Goal: Find specific page/section: Find specific page/section

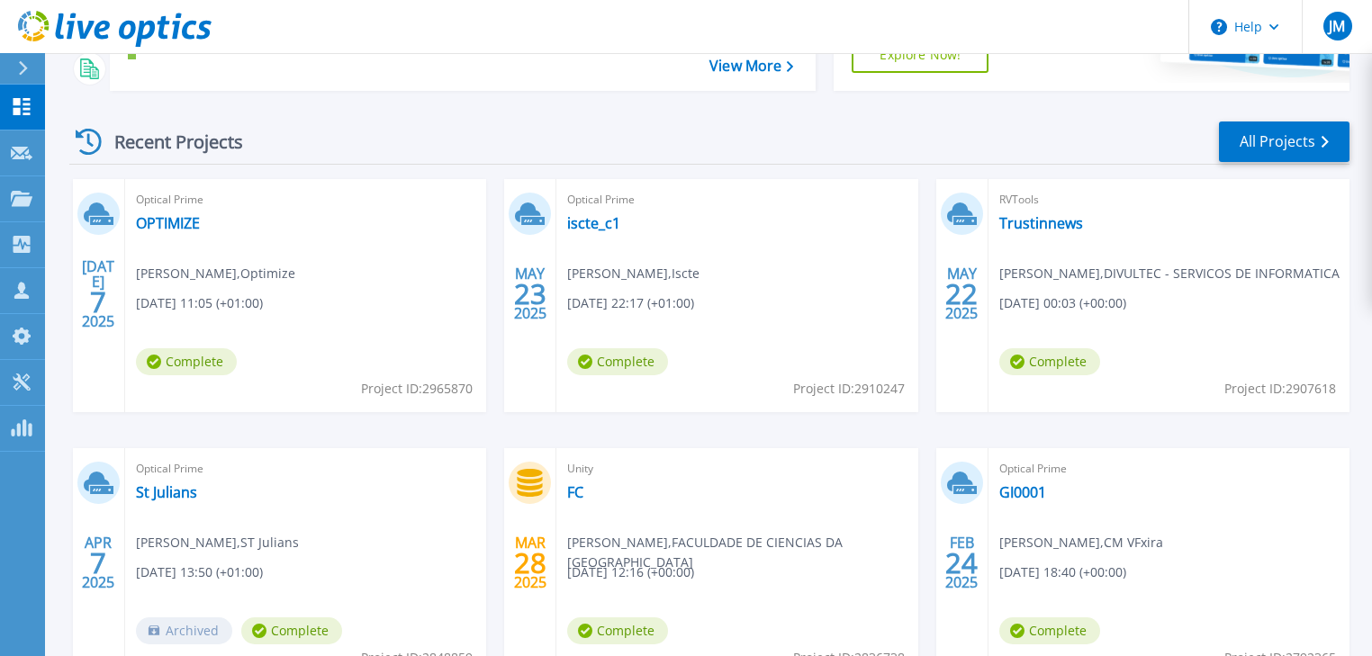
scroll to position [288, 0]
click at [1280, 148] on link "All Projects" at bounding box center [1284, 141] width 131 height 41
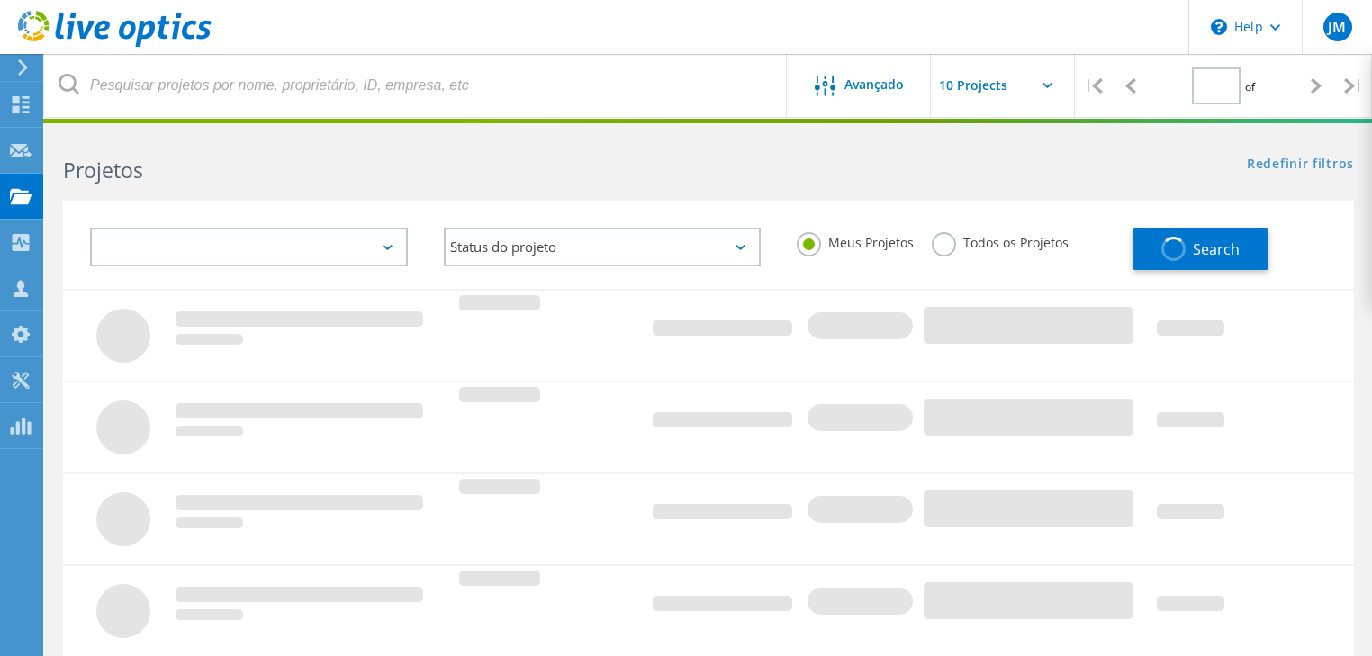
type input "1"
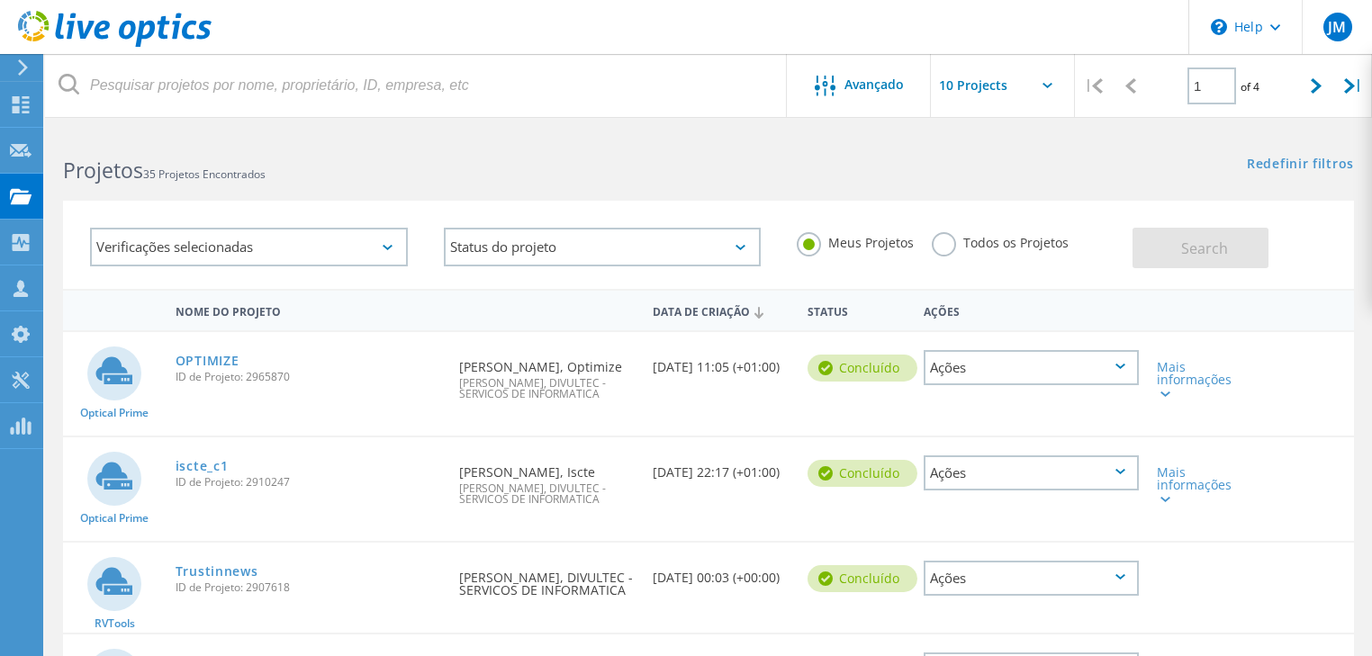
click at [245, 264] on div "Verificações selecionadas" at bounding box center [249, 247] width 318 height 39
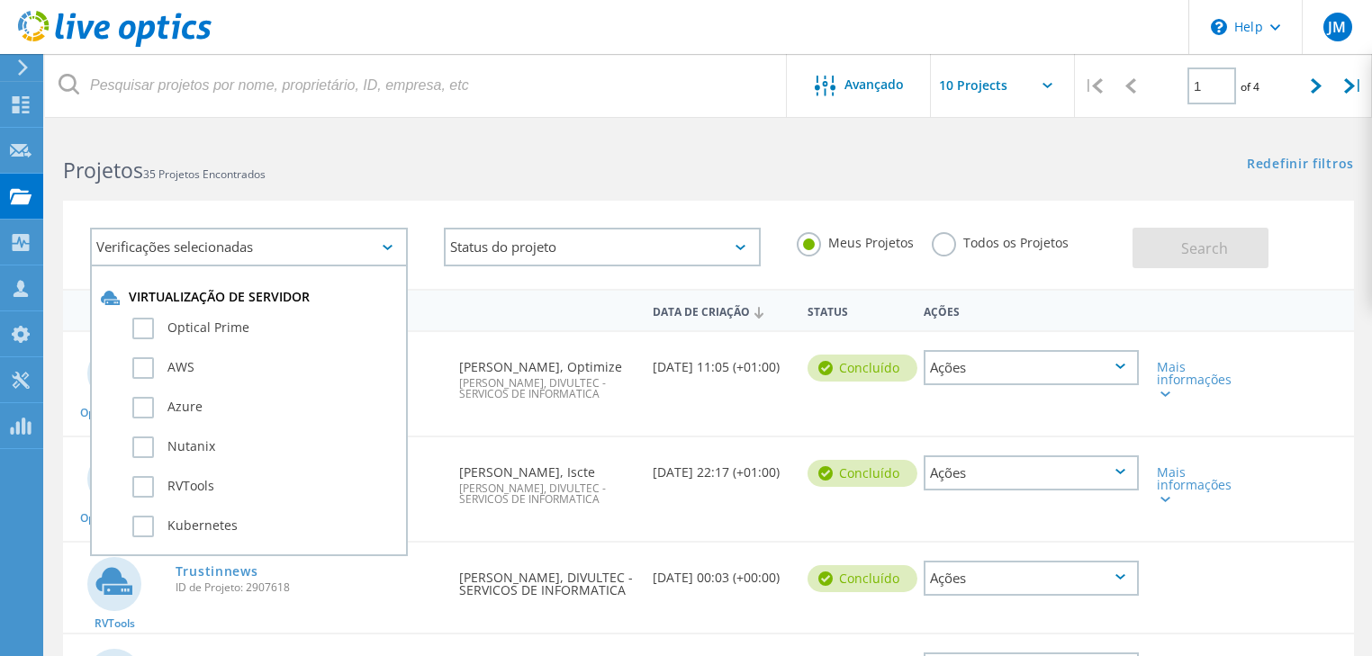
click at [404, 209] on div "Verificações selecionadas Virtualização de servidor Optical Prime AWS Azure Nut…" at bounding box center [708, 245] width 1291 height 88
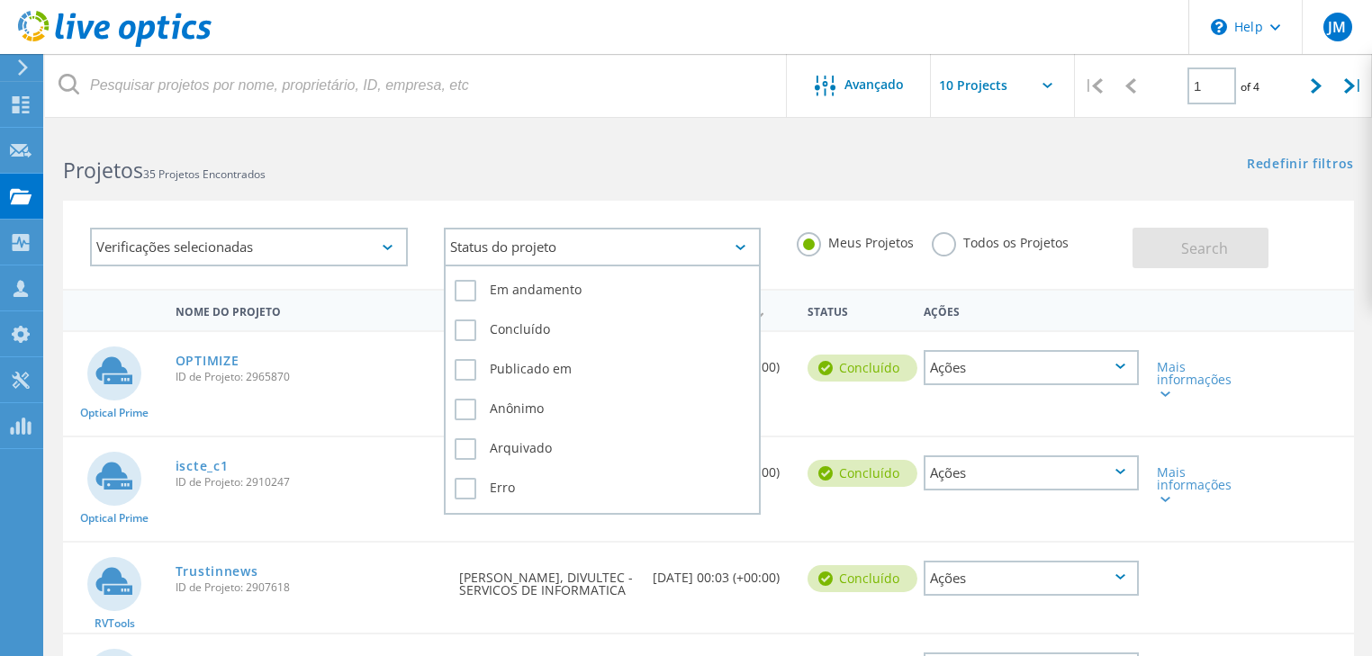
click at [525, 238] on div "Status do projeto" at bounding box center [603, 247] width 318 height 39
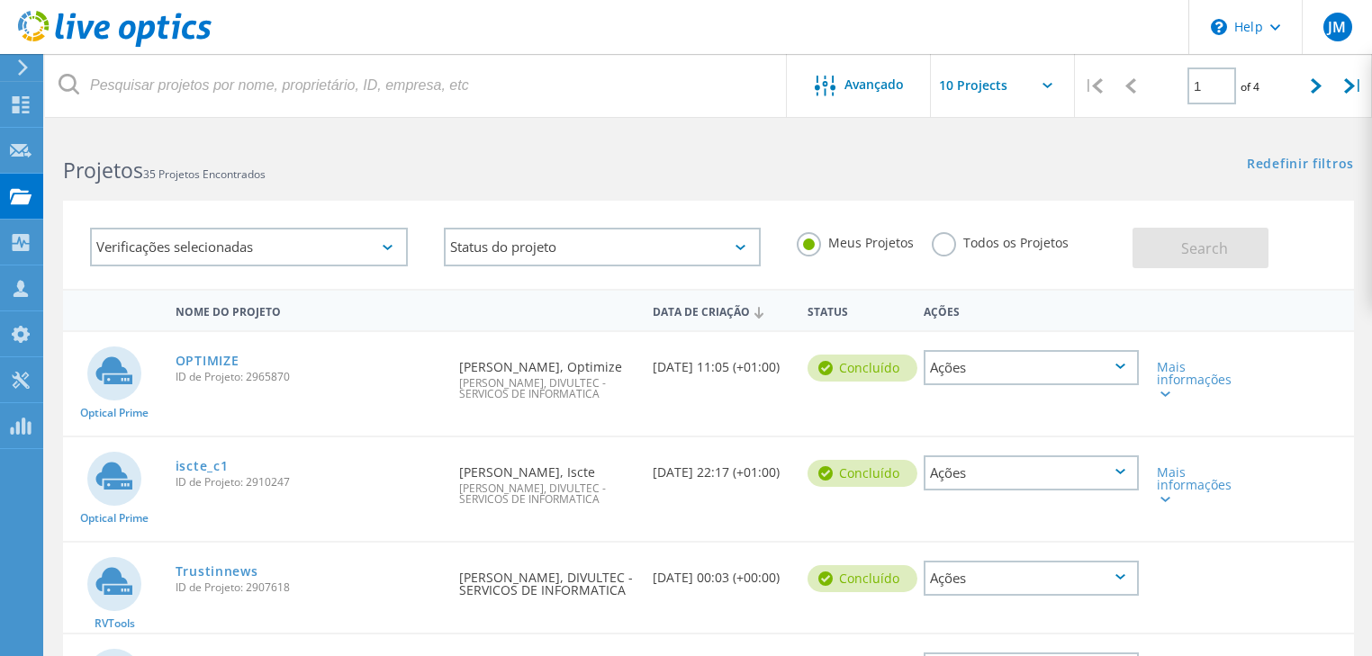
click at [486, 186] on div "Verificações selecionadas Status do projeto Em andamento Concluído Publicado em…" at bounding box center [708, 233] width 1327 height 111
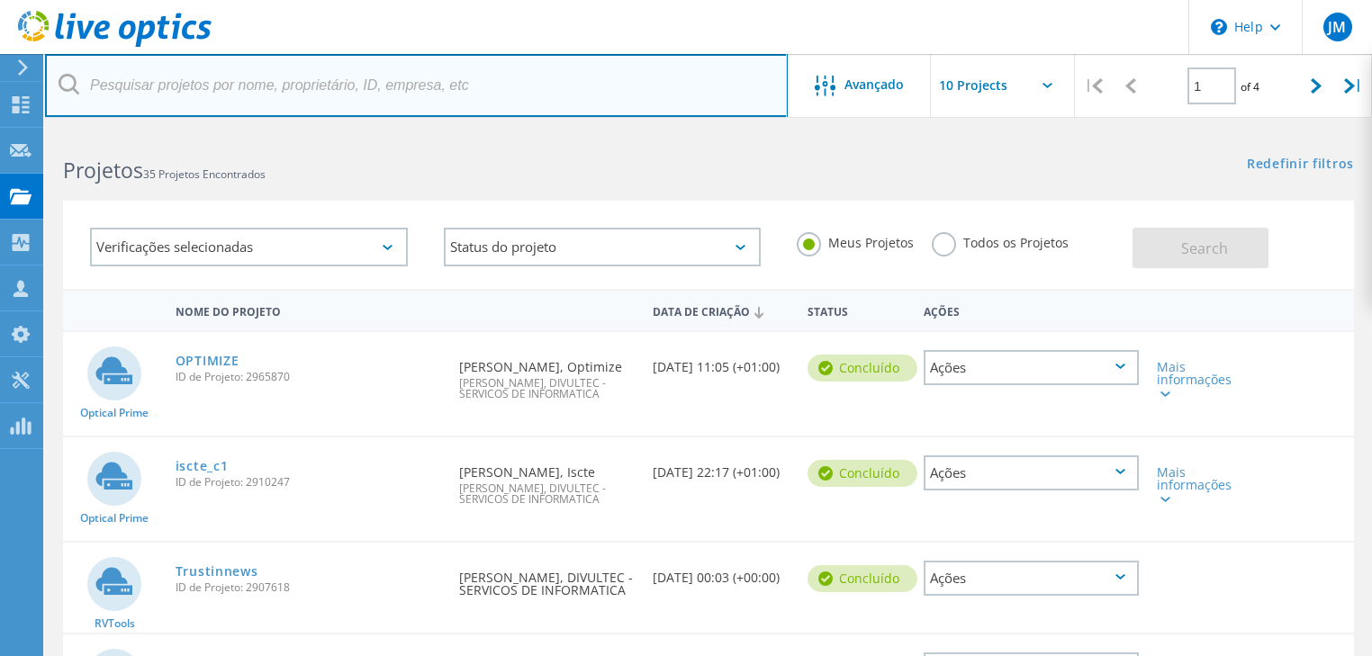
click at [354, 109] on input "text" at bounding box center [416, 85] width 743 height 63
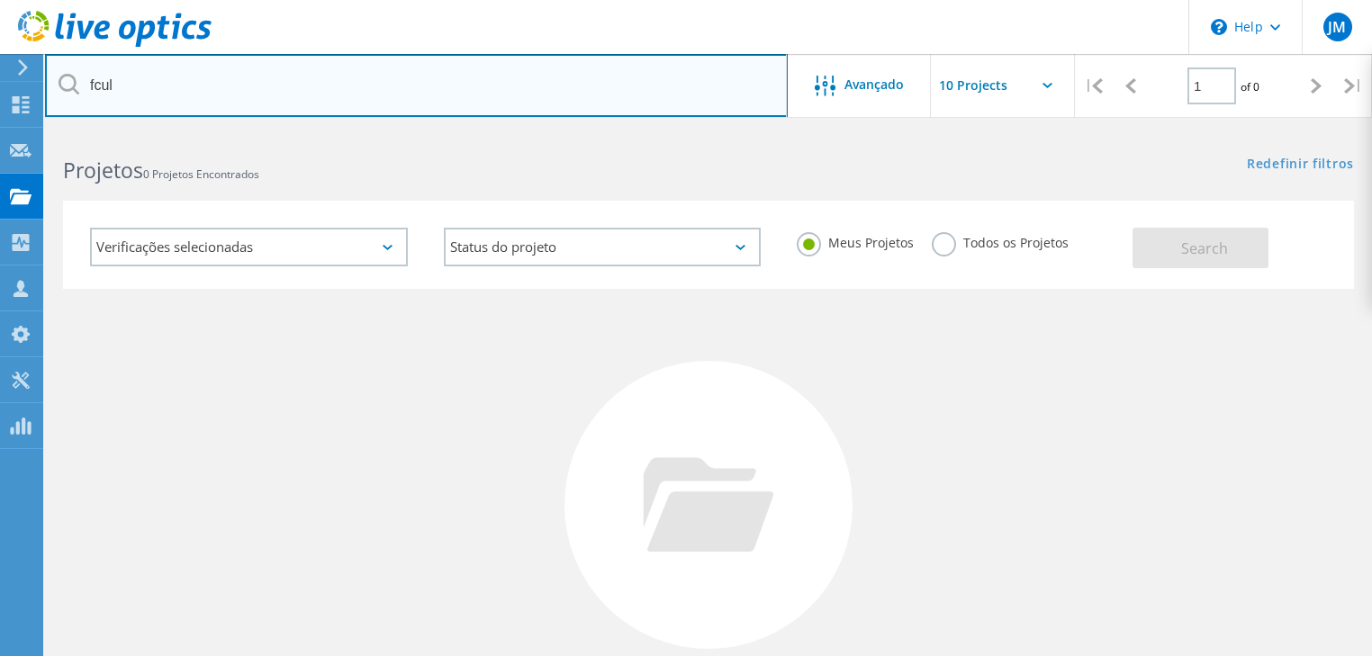
click at [254, 103] on input "fcul" at bounding box center [416, 85] width 743 height 63
type input "f"
type input "paulo"
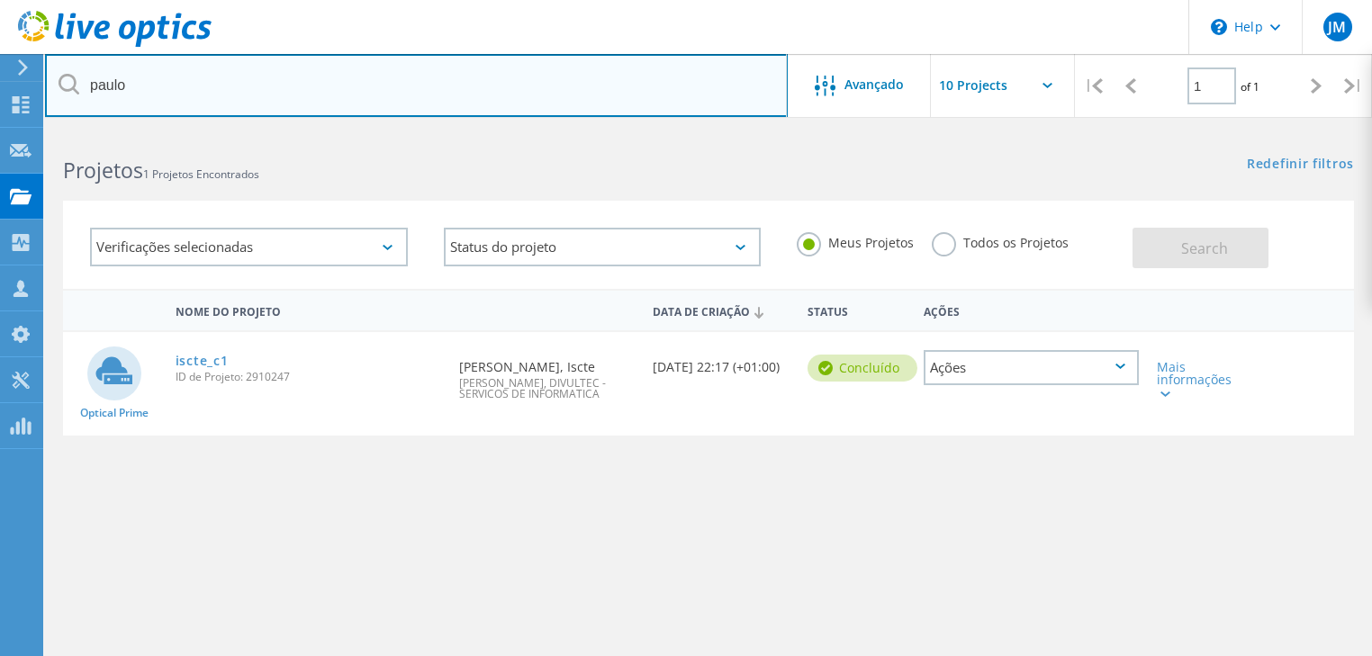
drag, startPoint x: 168, startPoint y: 102, endPoint x: -79, endPoint y: 103, distance: 247.6
click at [0, 103] on html "\n Help Explore Helpful Articles Contact Support JM Parceiro de Canal [PERSON_N…" at bounding box center [686, 414] width 1372 height 829
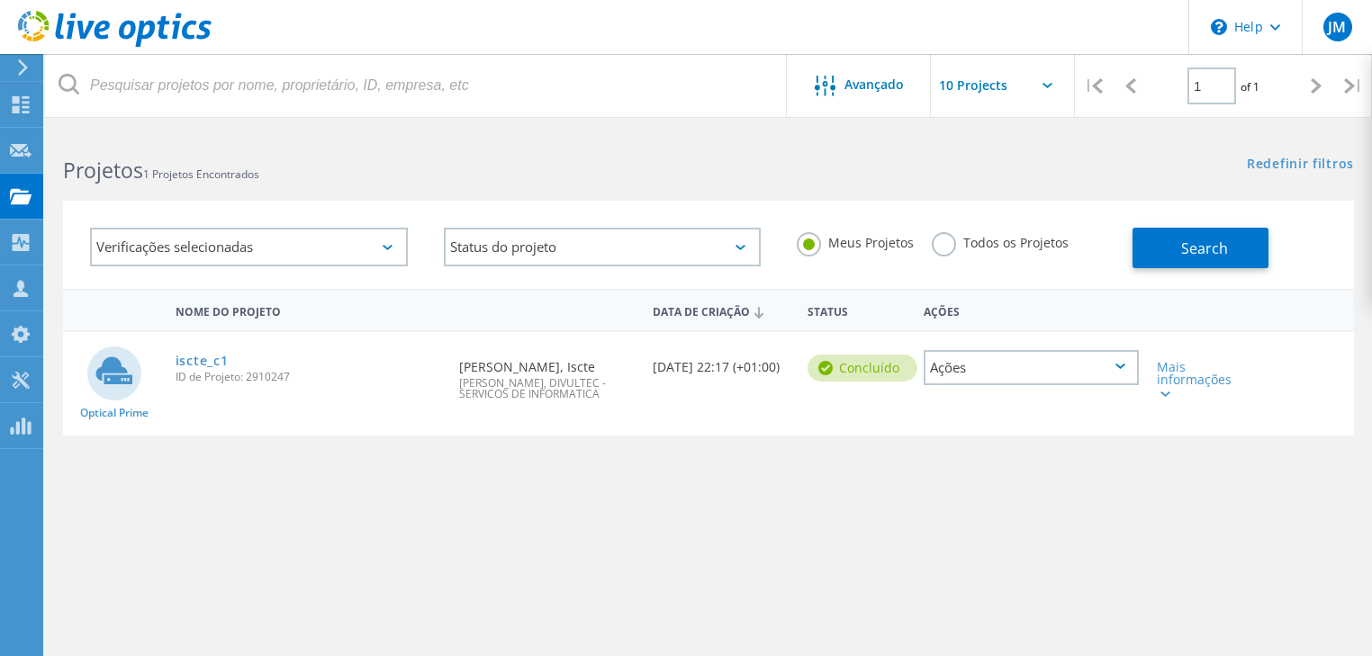
click at [953, 239] on label "Todos os Projetos" at bounding box center [1000, 240] width 137 height 17
click at [0, 0] on input "Todos os Projetos" at bounding box center [0, 0] width 0 height 0
click at [1167, 230] on button "Search" at bounding box center [1201, 248] width 136 height 41
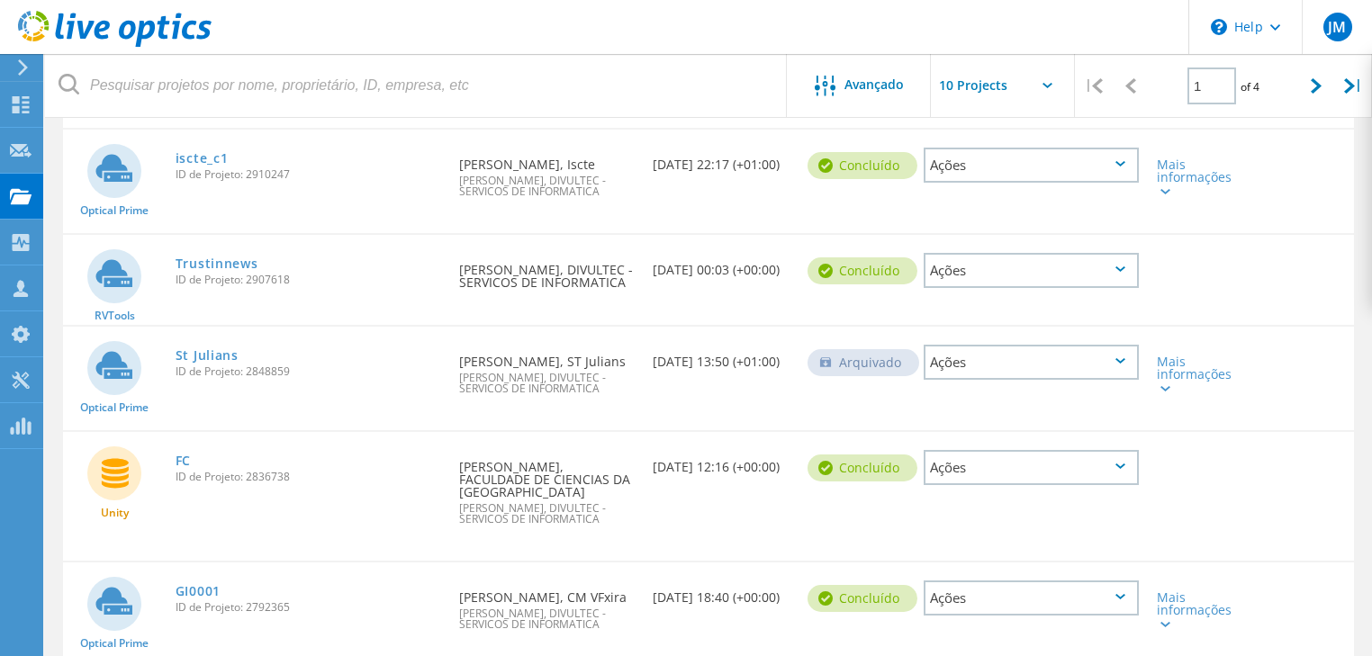
scroll to position [432, 0]
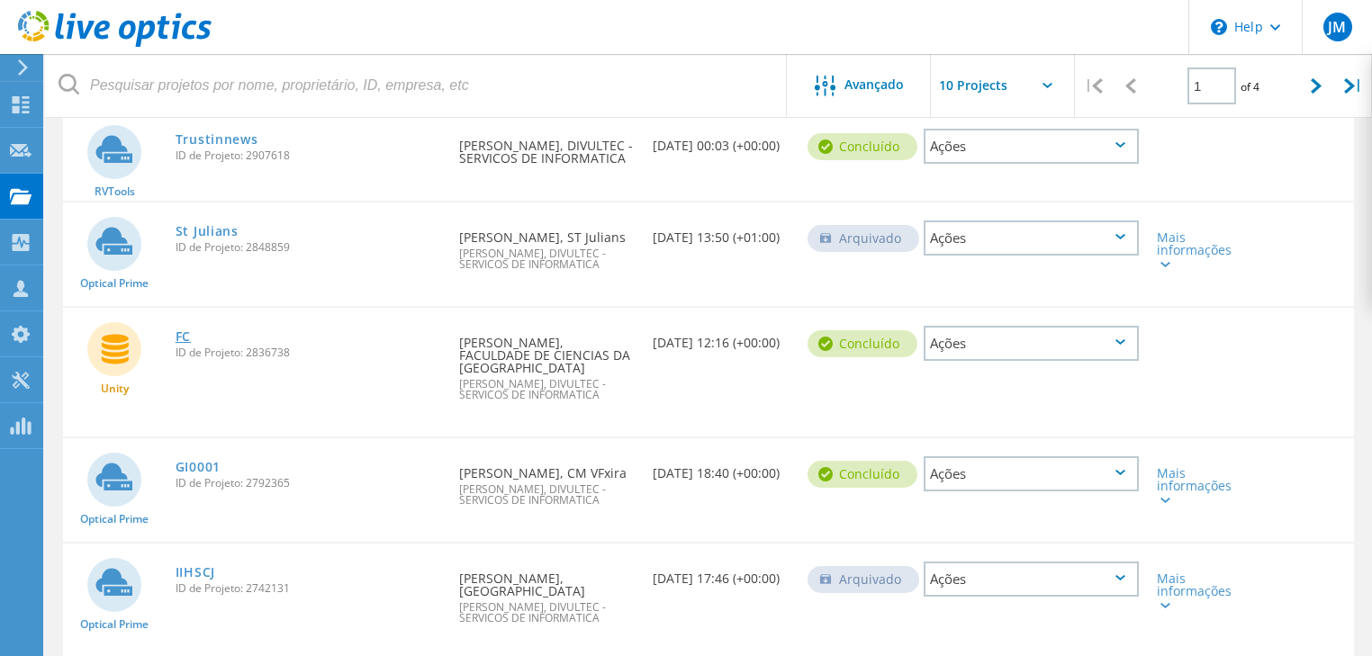
click at [183, 330] on link "FC" at bounding box center [183, 336] width 15 height 13
